Goal: Information Seeking & Learning: Learn about a topic

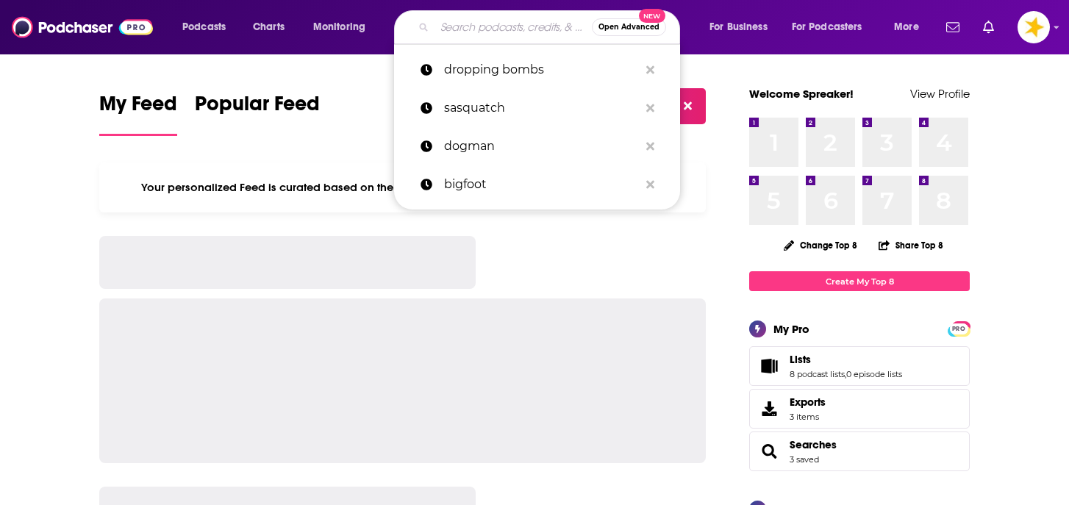
click at [489, 26] on input "Search podcasts, credits, & more..." at bounding box center [513, 27] width 157 height 24
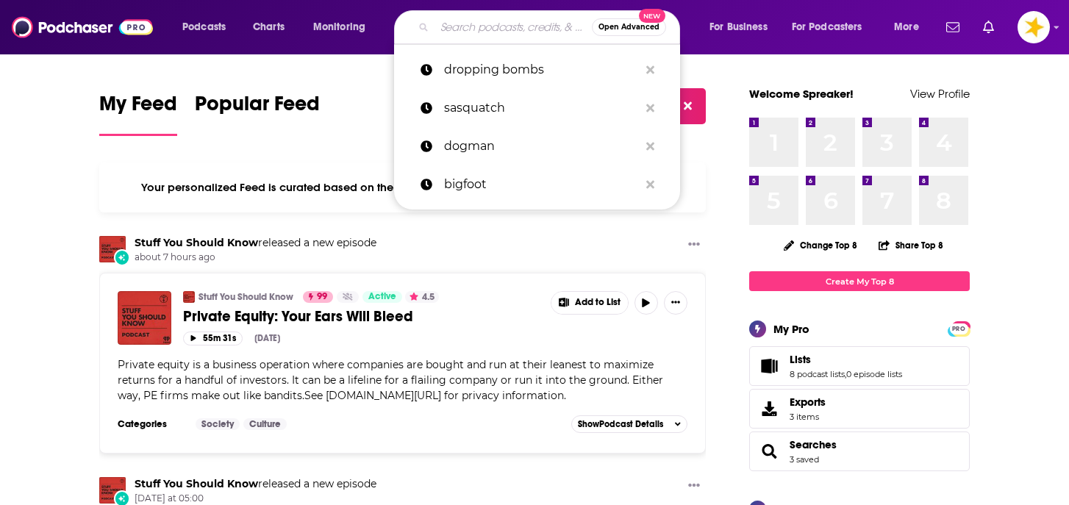
type input "l"
click at [214, 36] on span "Podcasts" at bounding box center [203, 27] width 43 height 21
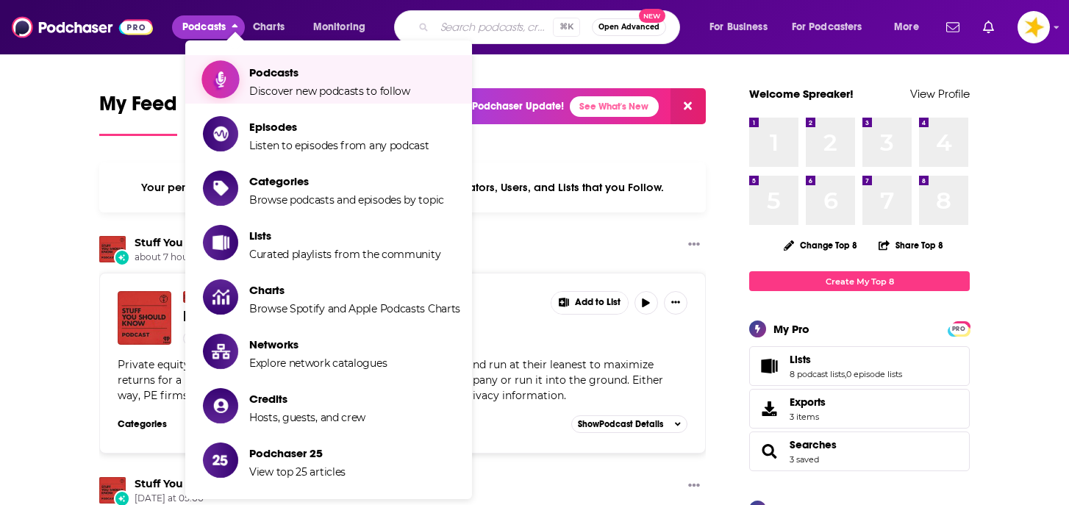
click at [247, 79] on link "Podcasts Discover new podcasts to follow" at bounding box center [331, 79] width 257 height 37
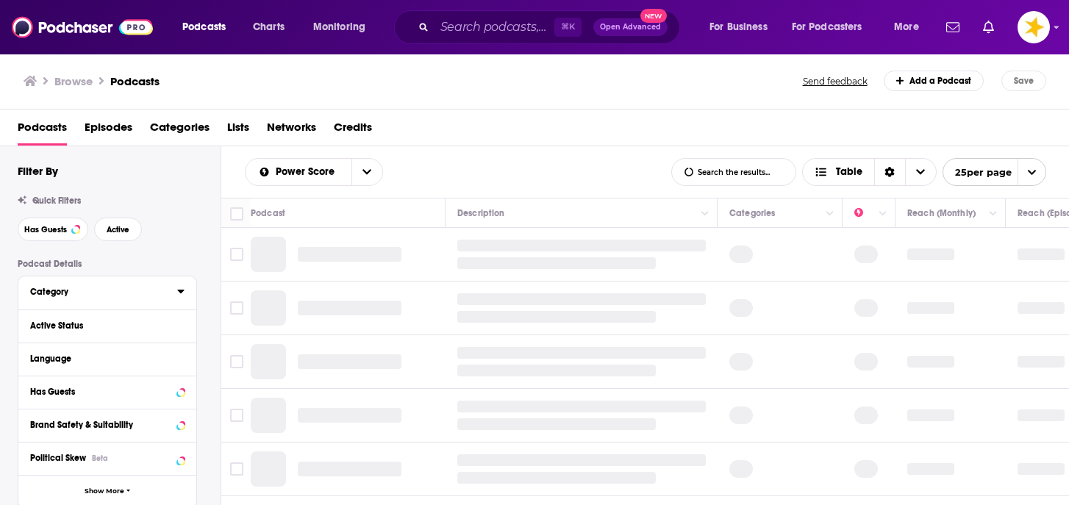
click at [63, 293] on div "Category" at bounding box center [99, 292] width 138 height 10
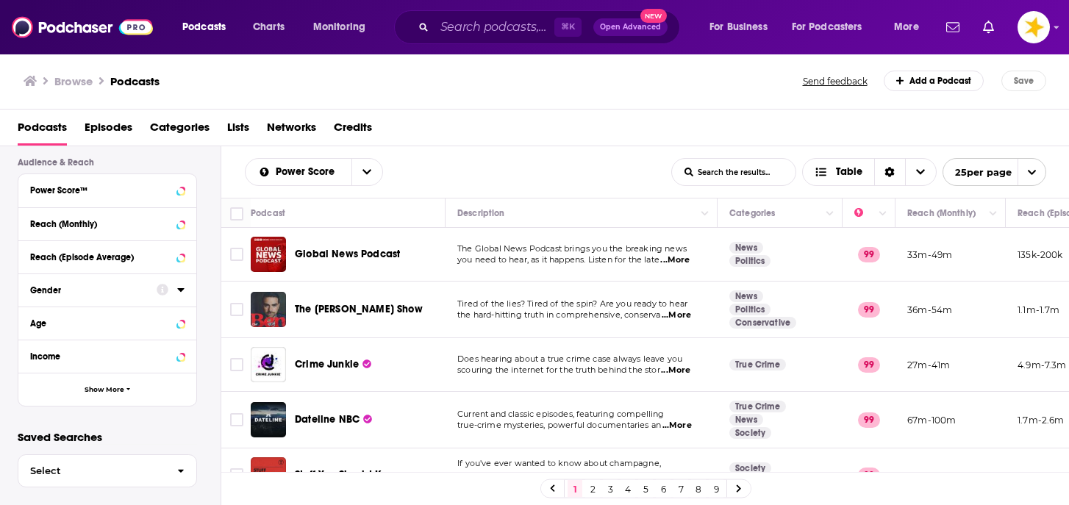
scroll to position [584, 0]
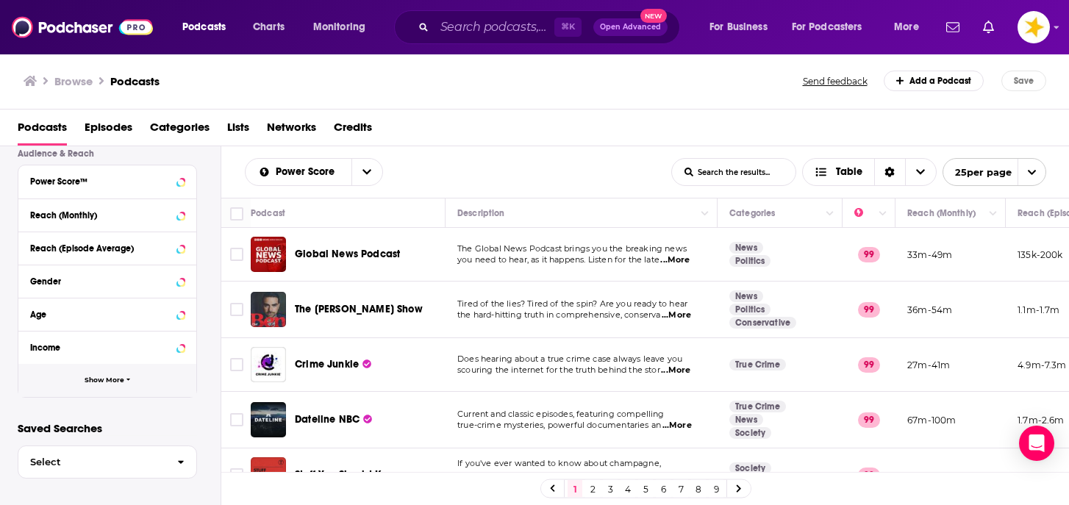
click at [96, 382] on span "Show More" at bounding box center [105, 381] width 40 height 8
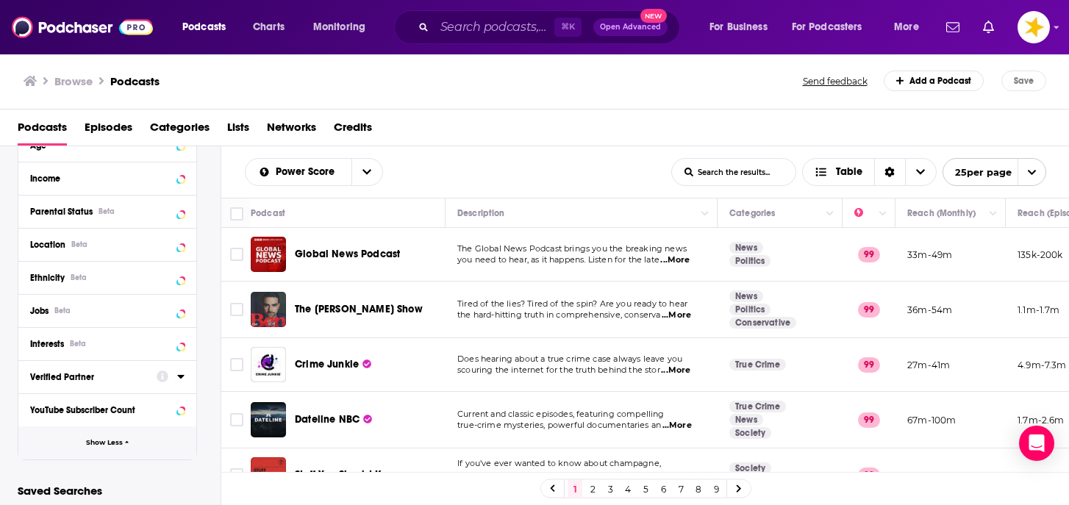
scroll to position [756, 0]
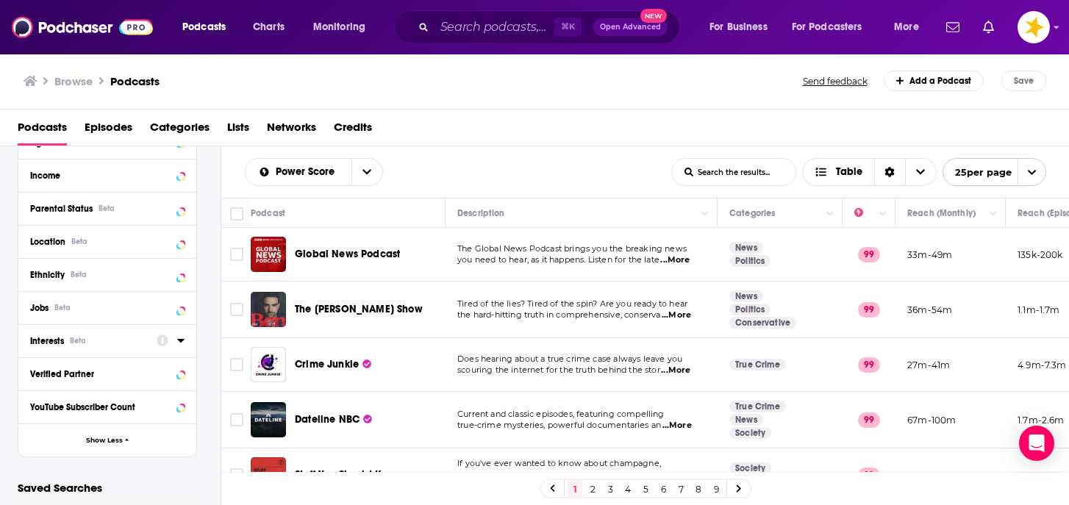
click at [183, 341] on icon at bounding box center [180, 341] width 7 height 12
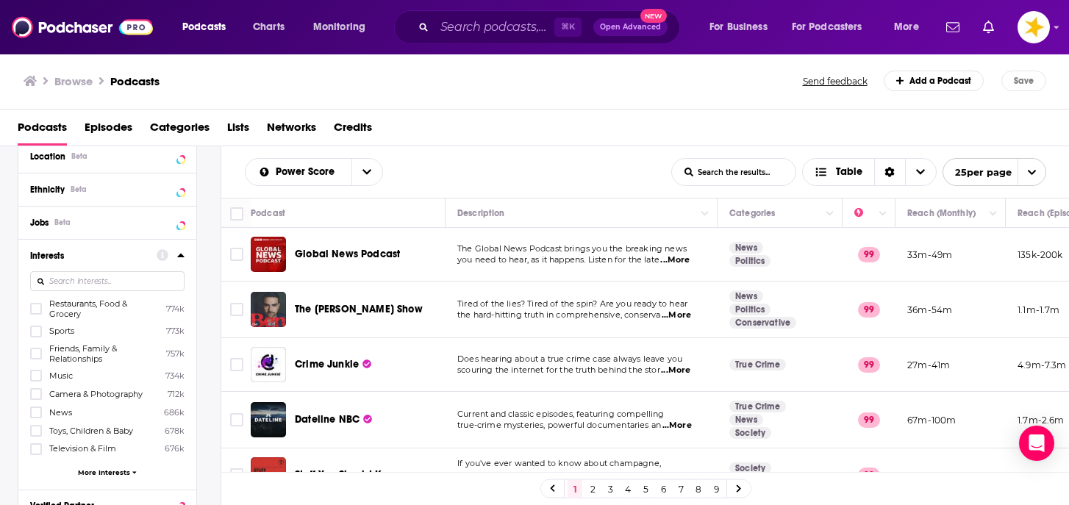
scroll to position [856, 0]
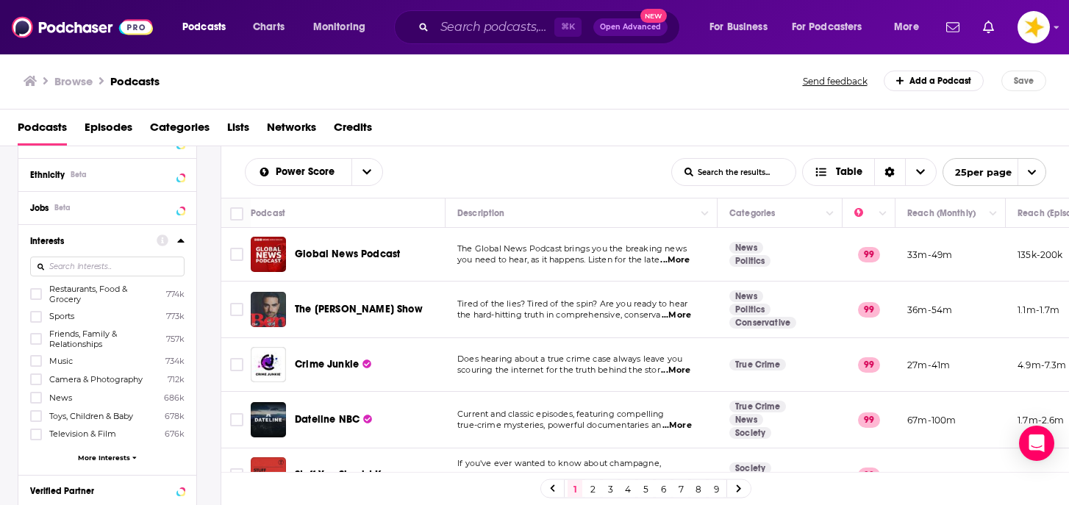
click at [100, 454] on span "More Interests" at bounding box center [104, 458] width 52 height 8
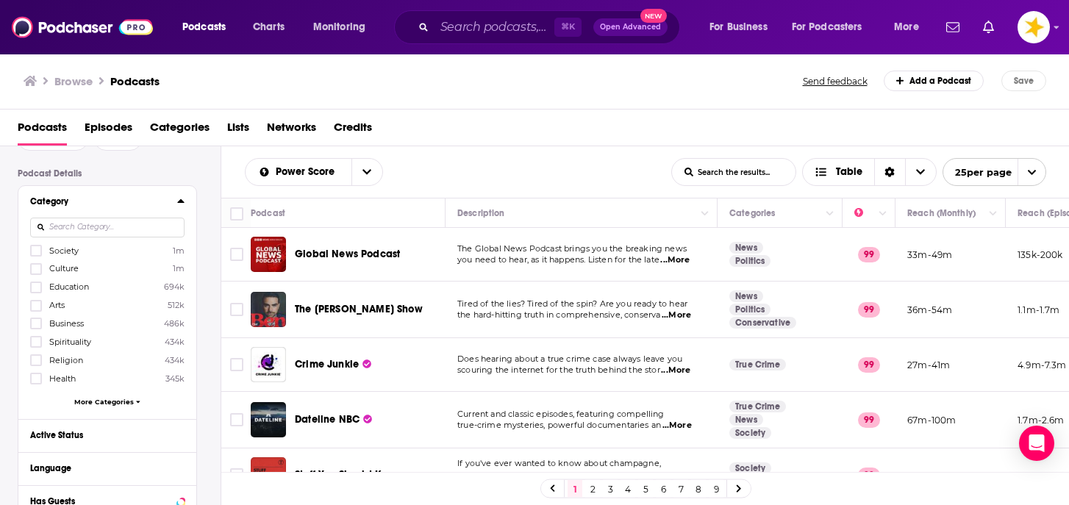
scroll to position [0, 0]
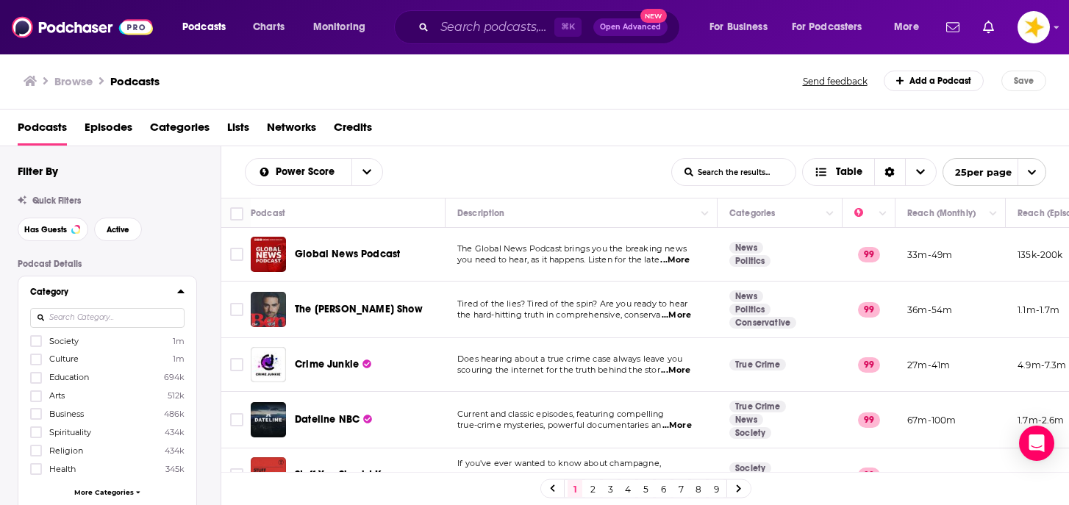
click at [98, 315] on input at bounding box center [107, 318] width 154 height 20
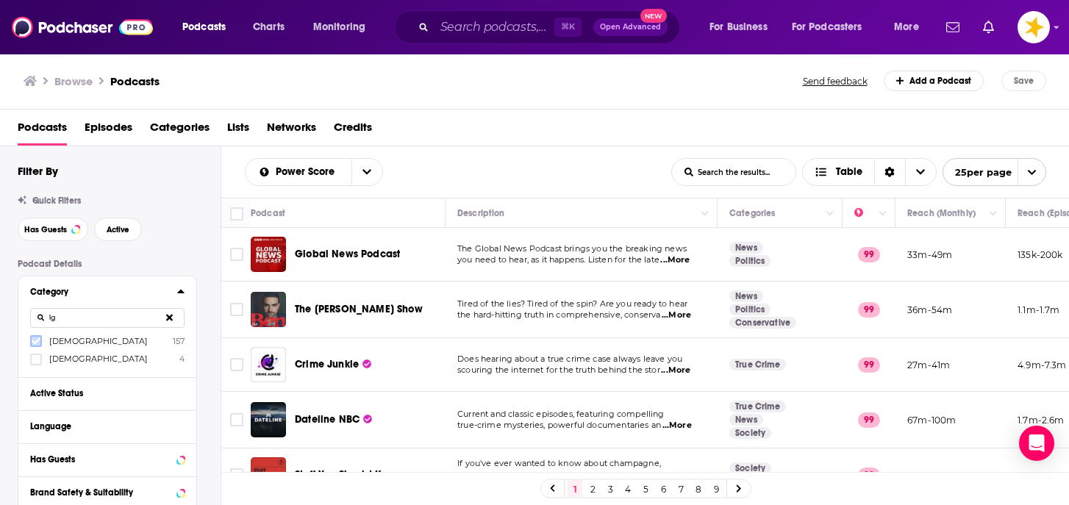
type input "lg"
click at [39, 345] on icon at bounding box center [36, 341] width 9 height 9
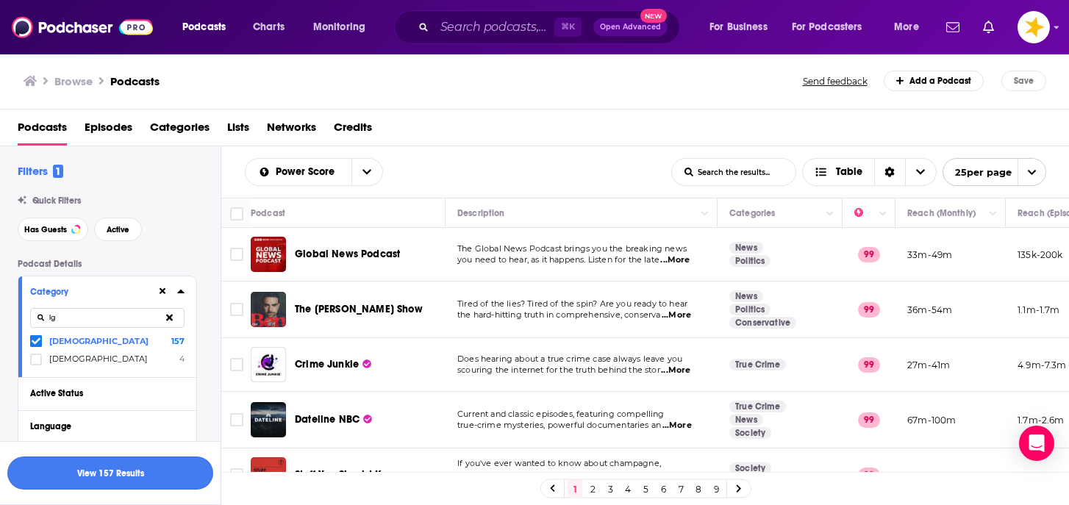
click at [99, 475] on button "View 157 Results" at bounding box center [110, 473] width 206 height 33
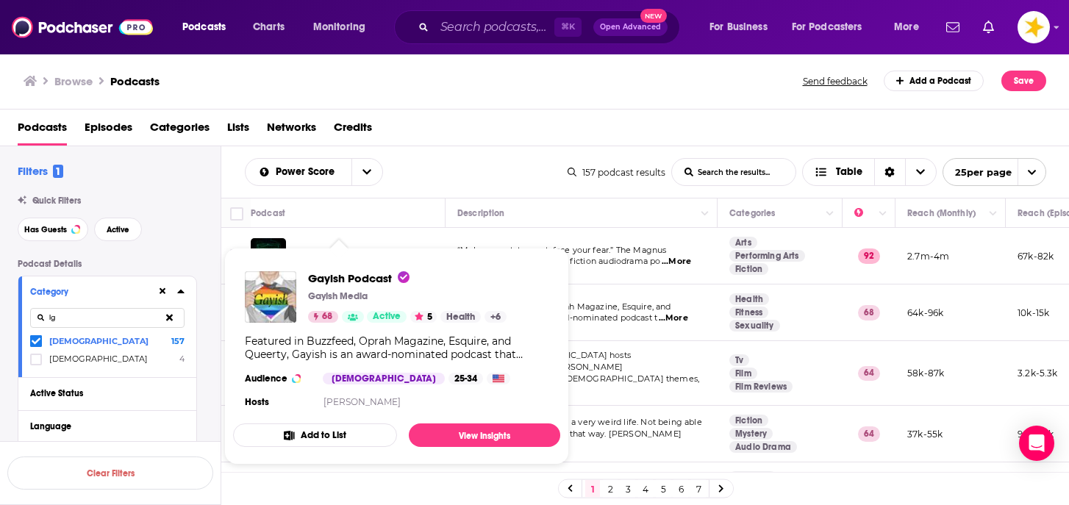
click at [348, 312] on link "Show Podcast Details" at bounding box center [353, 317] width 22 height 12
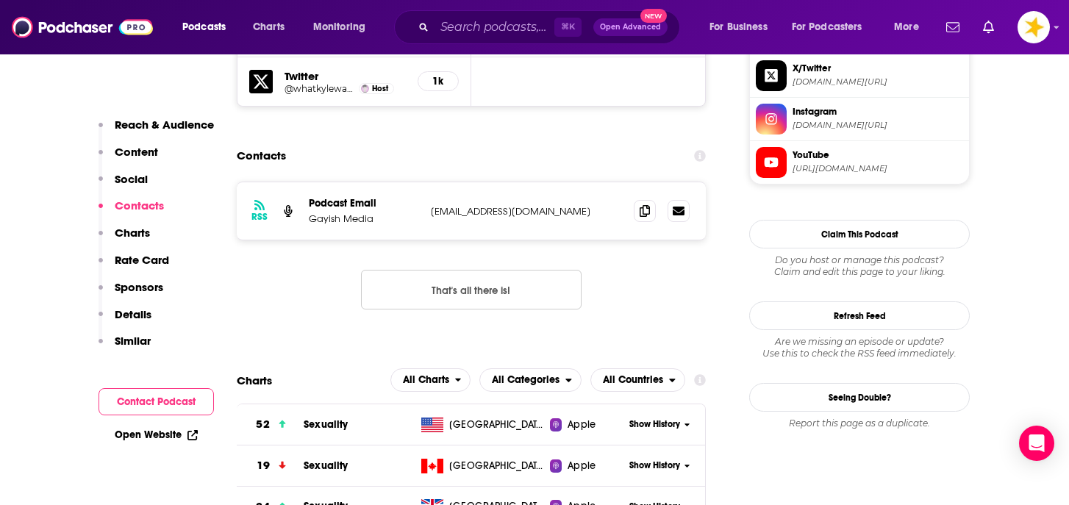
scroll to position [1464, 0]
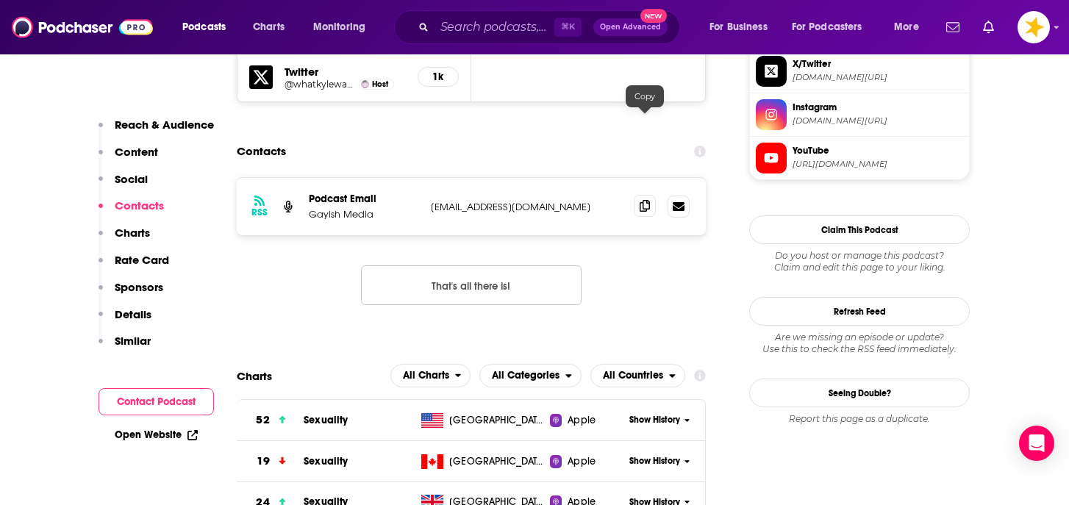
click at [643, 200] on icon at bounding box center [645, 206] width 10 height 12
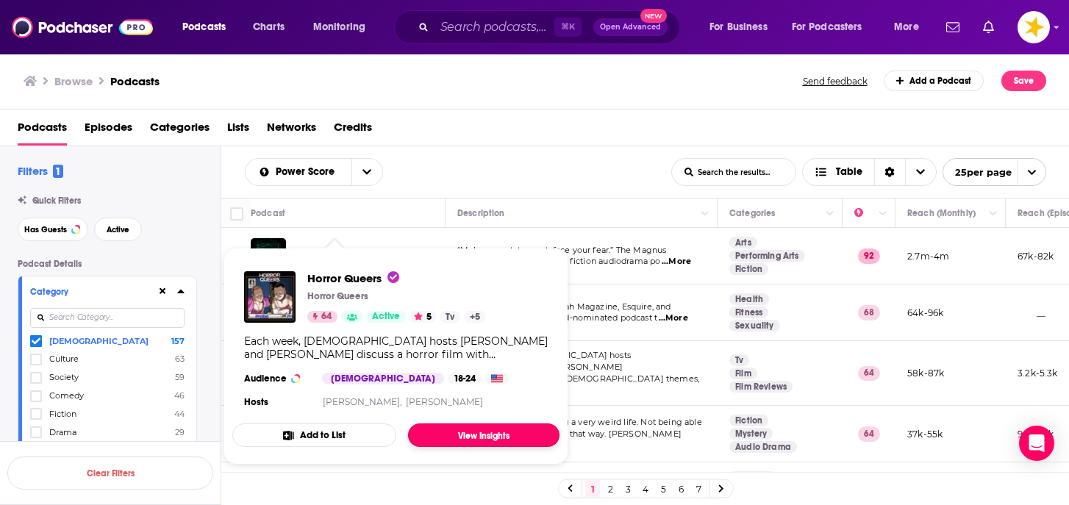
click at [430, 442] on link "View Insights" at bounding box center [484, 436] width 152 height 24
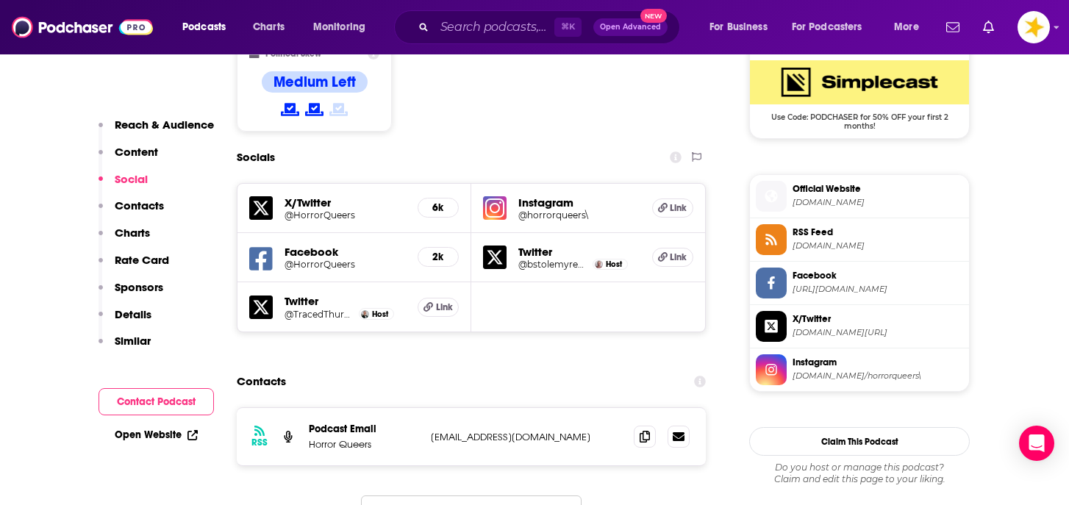
scroll to position [1222, 0]
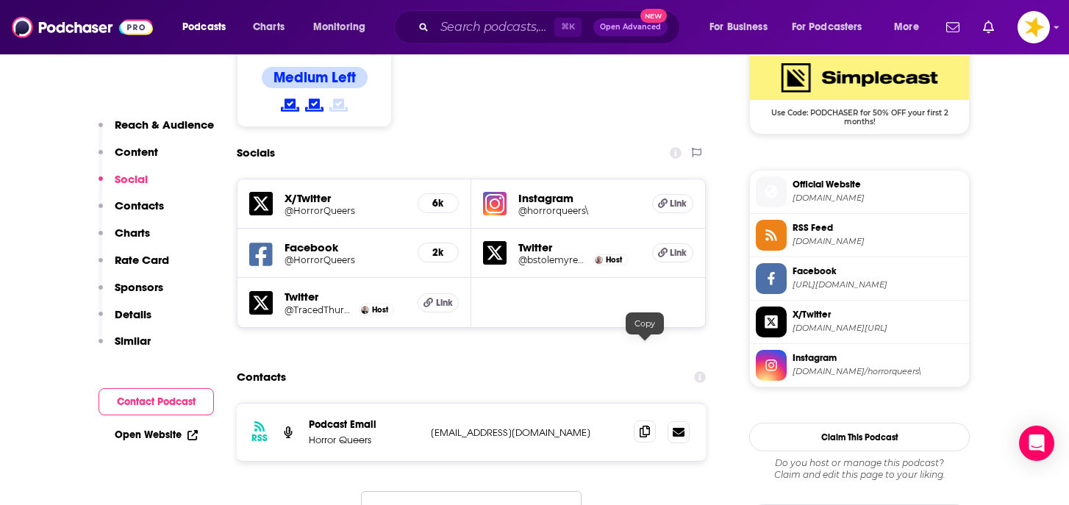
click at [649, 421] on span at bounding box center [645, 432] width 22 height 22
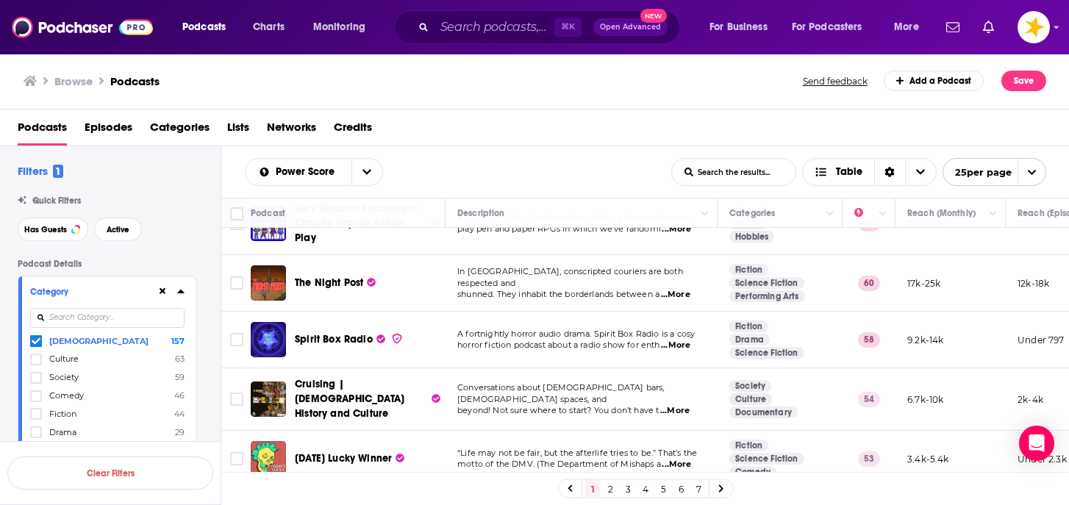
scroll to position [503, 0]
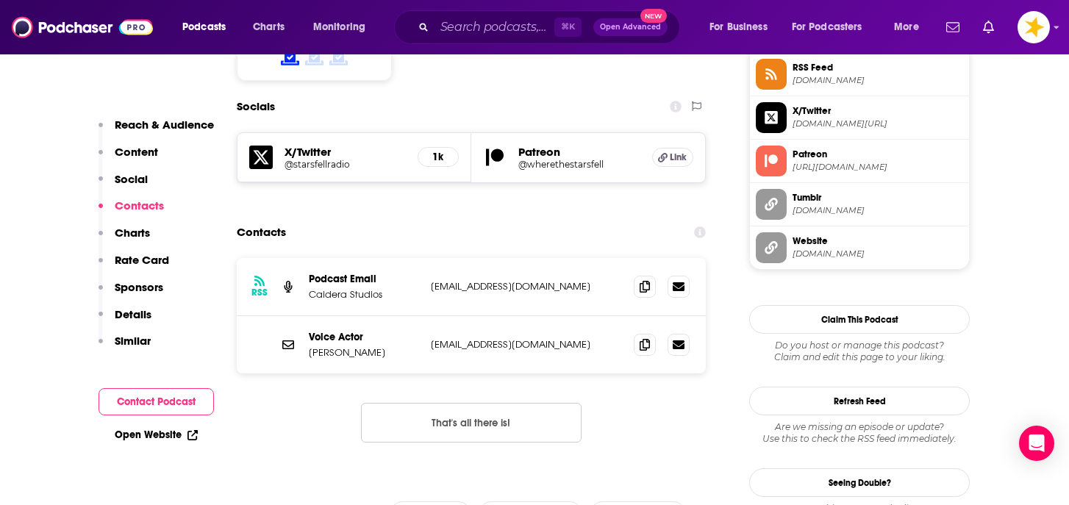
scroll to position [1244, 0]
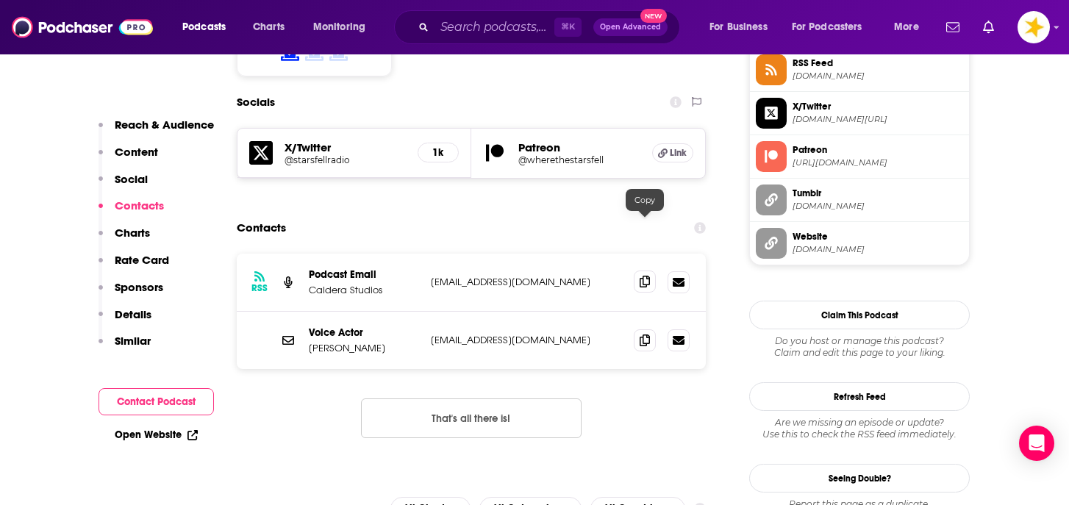
click at [650, 271] on span at bounding box center [645, 282] width 22 height 22
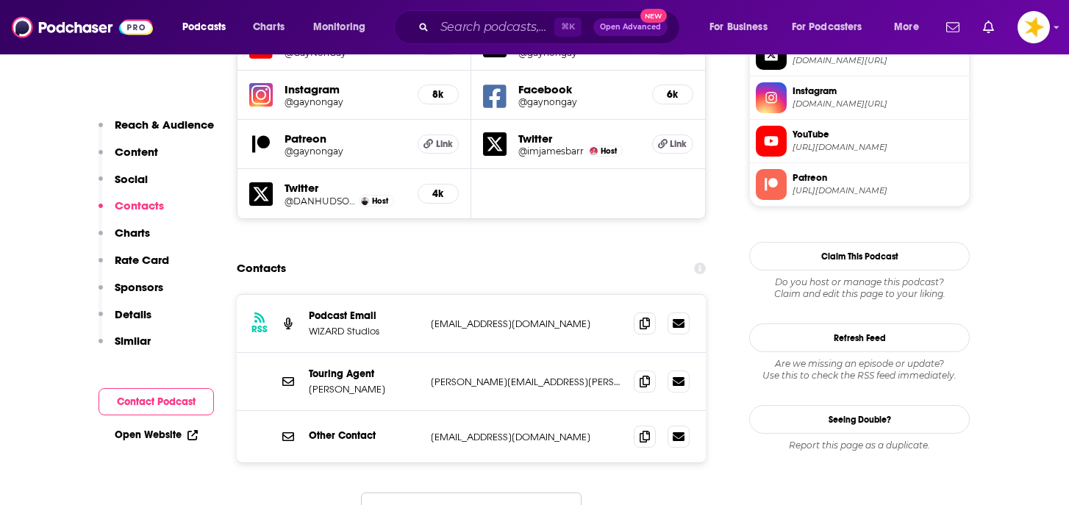
scroll to position [1353, 0]
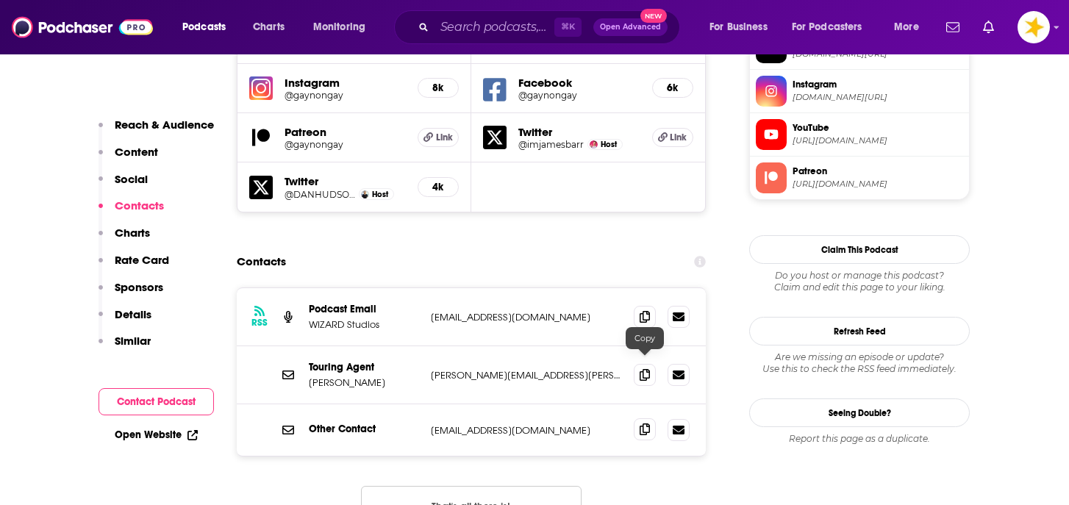
click at [649, 424] on icon at bounding box center [645, 430] width 10 height 12
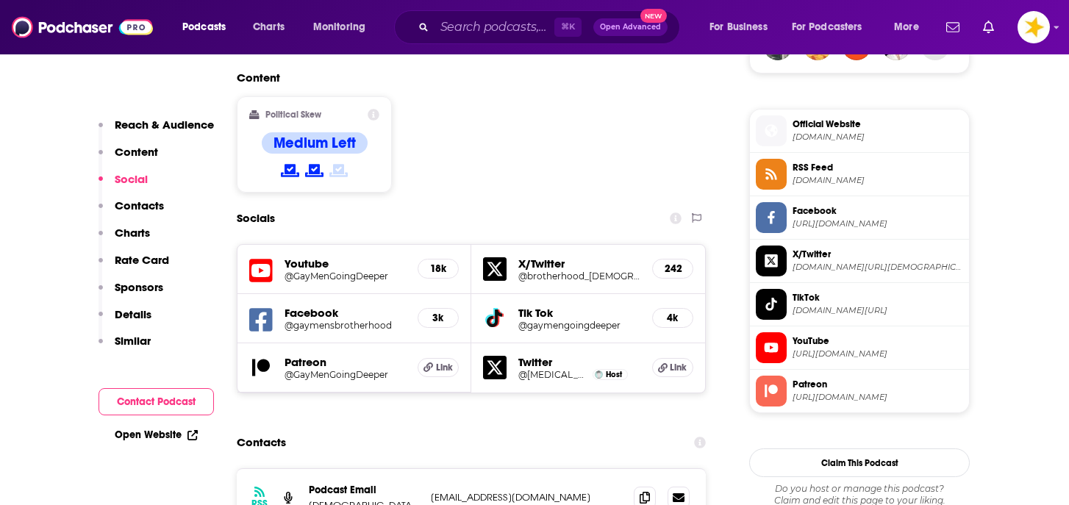
scroll to position [1140, 0]
click at [642, 491] on icon at bounding box center [645, 497] width 10 height 12
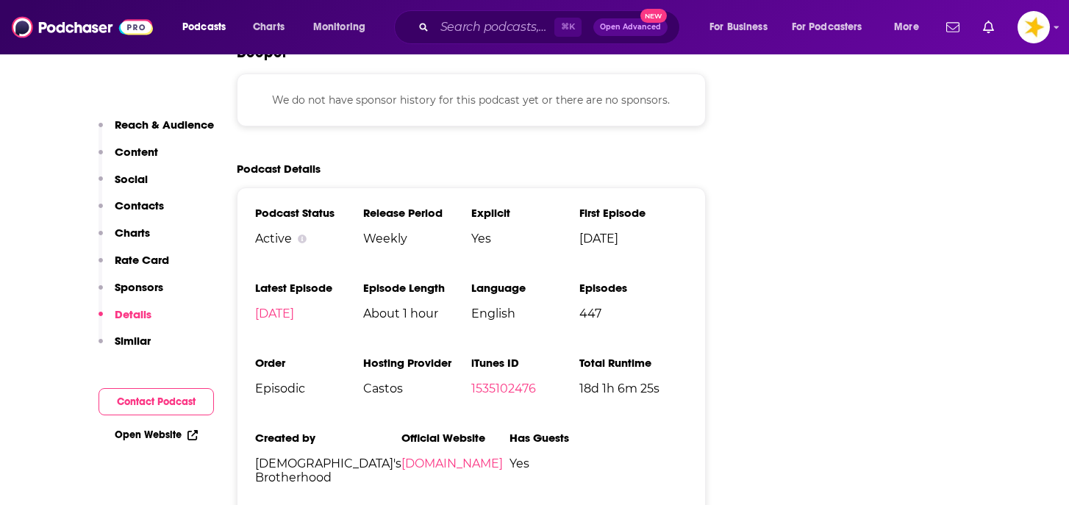
scroll to position [2340, 0]
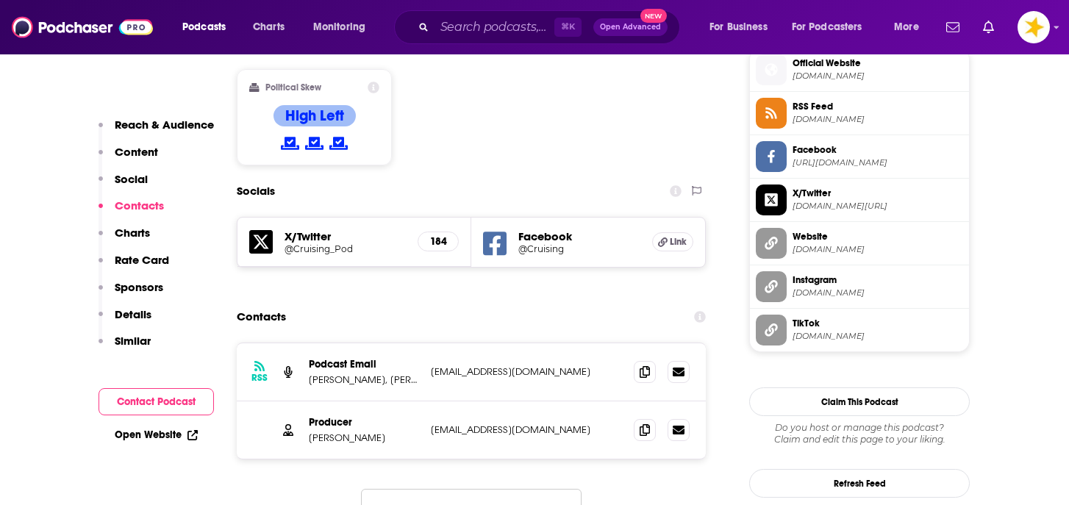
scroll to position [1202, 0]
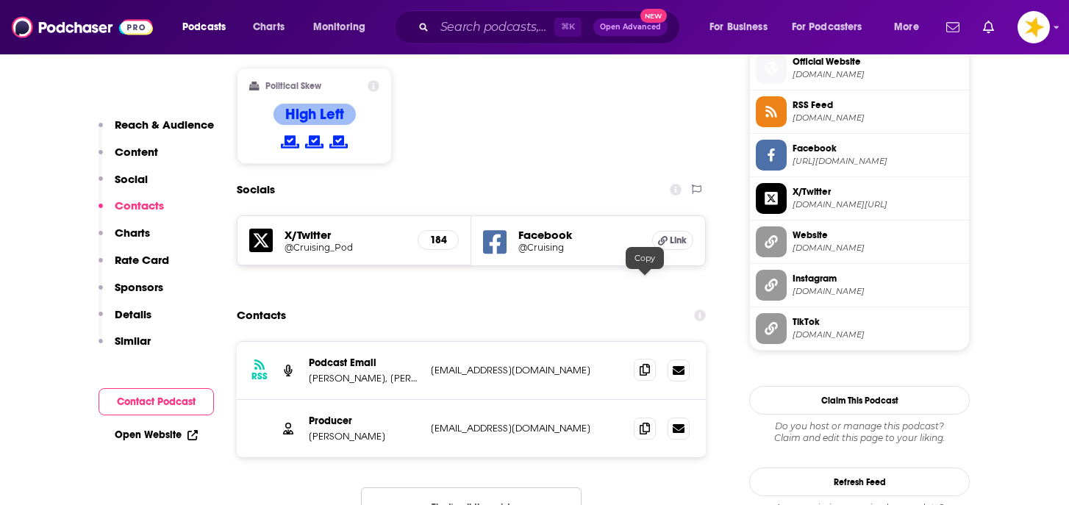
click at [644, 364] on icon at bounding box center [645, 370] width 10 height 12
